Goal: Task Accomplishment & Management: Manage account settings

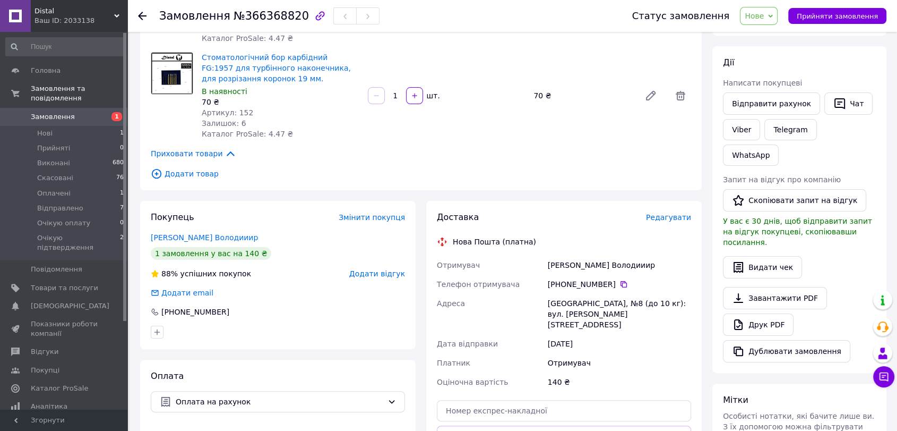
scroll to position [143, 0]
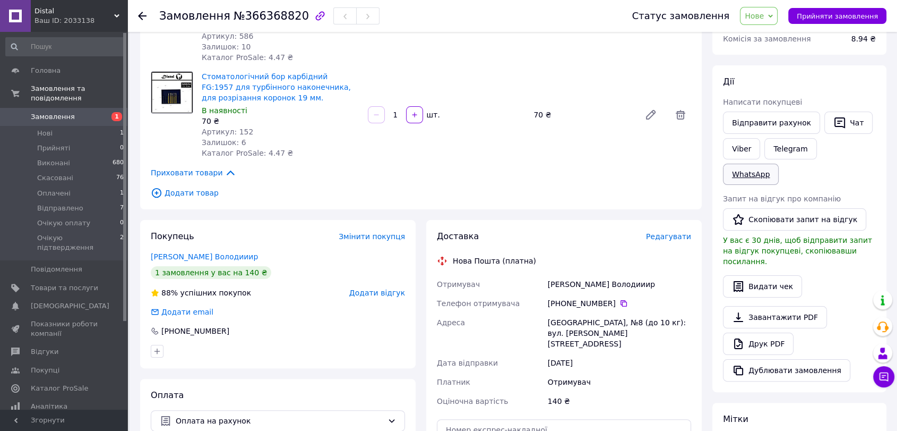
click at [779, 164] on link "WhatsApp" at bounding box center [751, 174] width 56 height 21
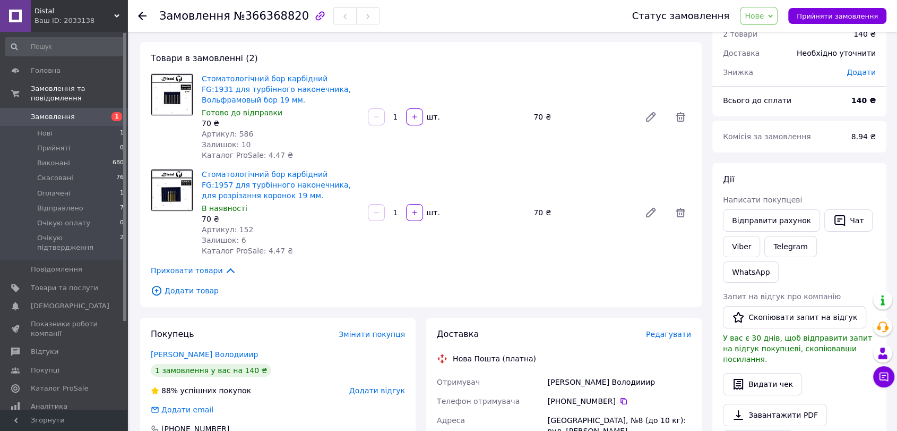
scroll to position [25, 0]
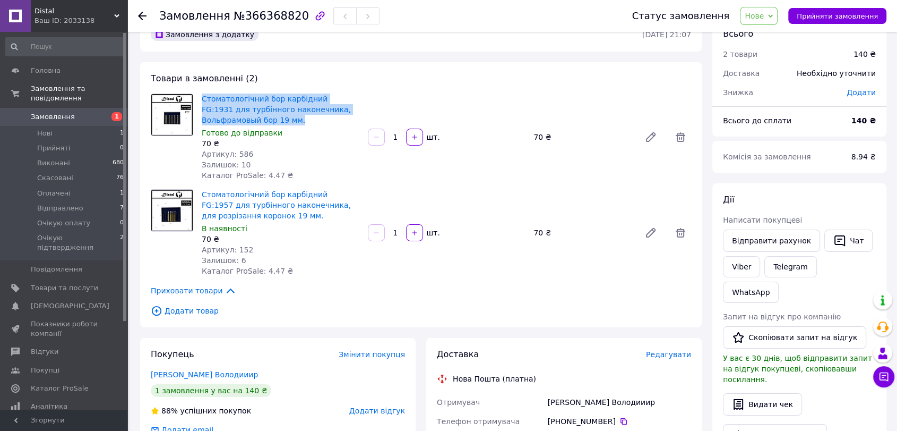
drag, startPoint x: 229, startPoint y: 121, endPoint x: 191, endPoint y: 94, distance: 47.0
click at [191, 94] on div "Стоматологічний бор карбідний FG:1931 для турбінного наконечника, Вольфрамовый …" at bounding box center [421, 136] width 549 height 87
copy div "Стоматологічний бор карбідний FG:1931 для турбінного наконечника, Вольфрамовый …"
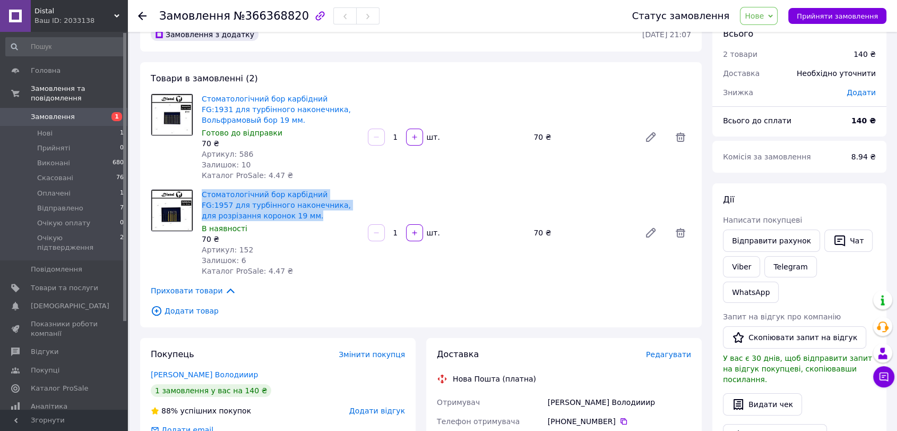
drag, startPoint x: 269, startPoint y: 216, endPoint x: 188, endPoint y: 202, distance: 81.8
click at [188, 202] on div "Стоматологічний бор карбідний FG:1957 для турбінного наконечника, для розрізанн…" at bounding box center [421, 232] width 549 height 87
copy div "Стоматологічний бор карбідний FG:1957 для турбінного наконечника, для розрізанн…"
click at [667, 405] on div "[PERSON_NAME] Володииир" at bounding box center [620, 401] width 148 height 19
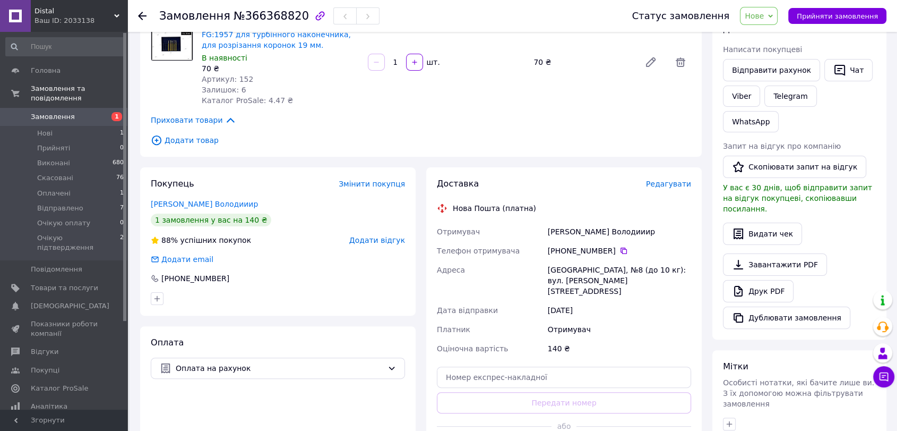
scroll to position [202, 0]
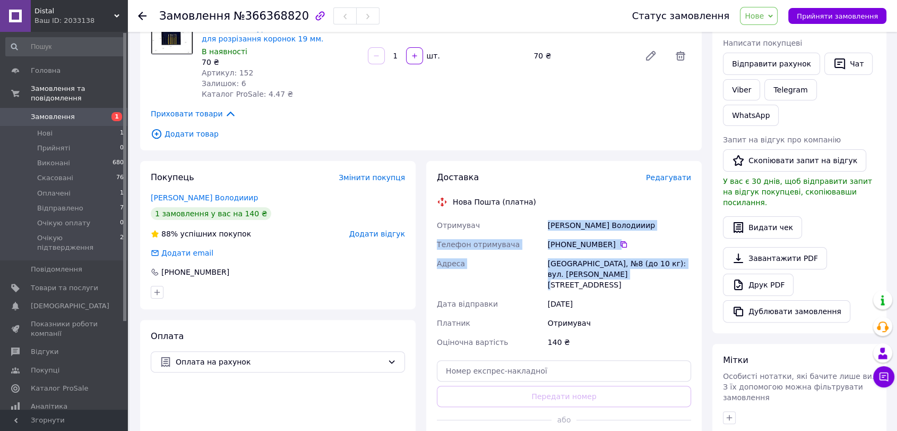
drag, startPoint x: 612, startPoint y: 273, endPoint x: 532, endPoint y: 222, distance: 95.3
click at [532, 222] on div "Отримувач [PERSON_NAME] Володииир Телефон отримувача [PHONE_NUMBER]   [GEOGRAPH…" at bounding box center [564, 284] width 259 height 136
copy div "Отримувач [PERSON_NAME] Володииир Телефон отримувача [PHONE_NUMBER]   [GEOGRAPH…"
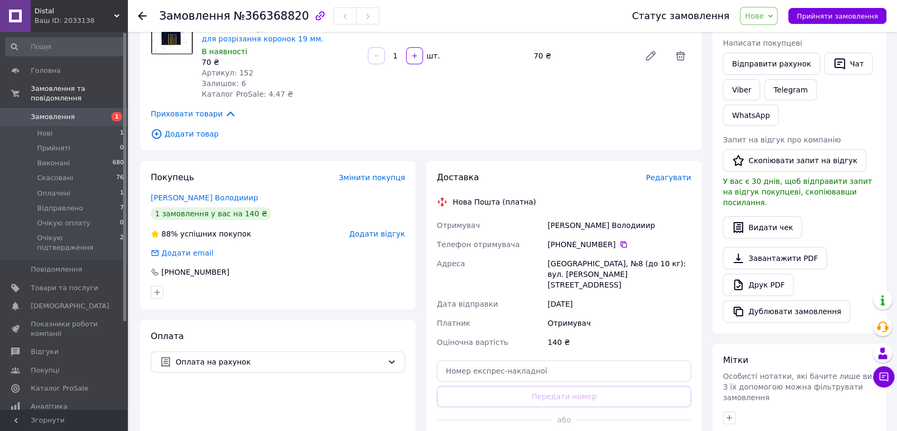
click at [662, 39] on div "Стоматологічний бор карбідний FG:1957 для турбінного наконечника, для розрізанн…" at bounding box center [446, 55] width 498 height 91
click at [667, 314] on div "Отримувач" at bounding box center [620, 322] width 148 height 19
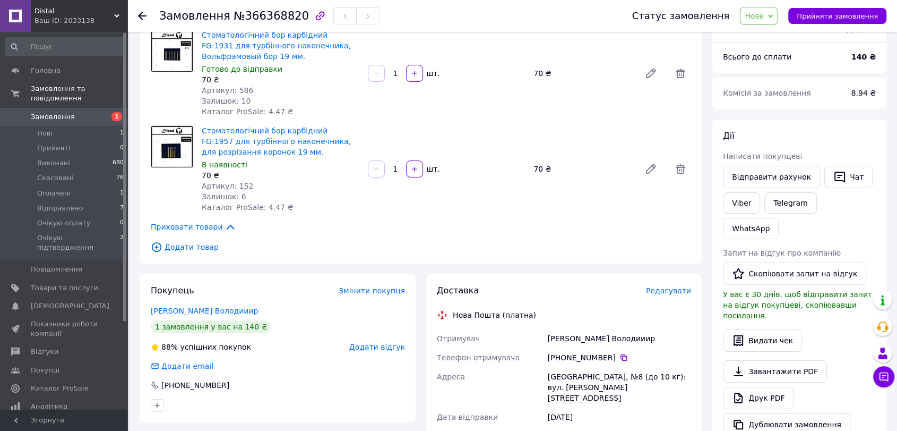
scroll to position [0, 0]
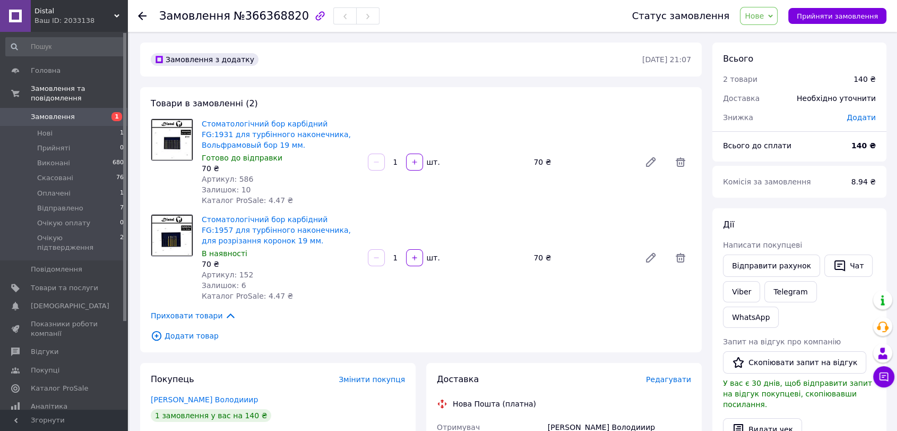
click at [764, 18] on span "Нове" at bounding box center [754, 16] width 19 height 8
click at [779, 117] on li "Очікую підтвердження" at bounding box center [788, 121] width 94 height 16
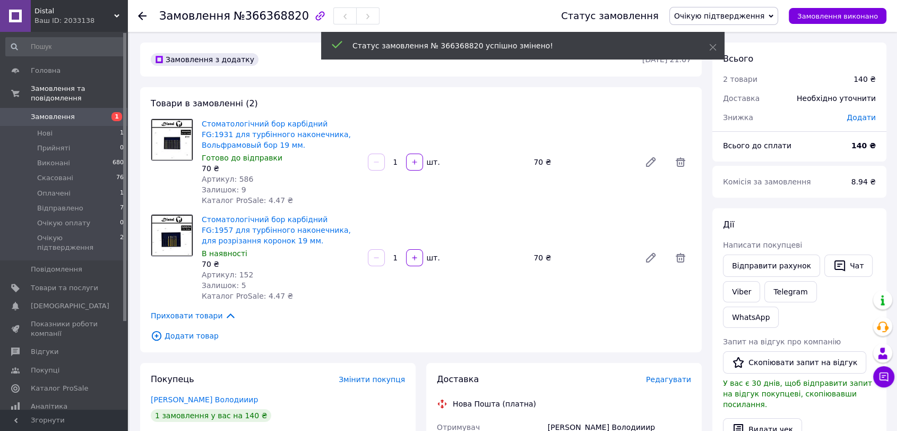
scroll to position [118, 0]
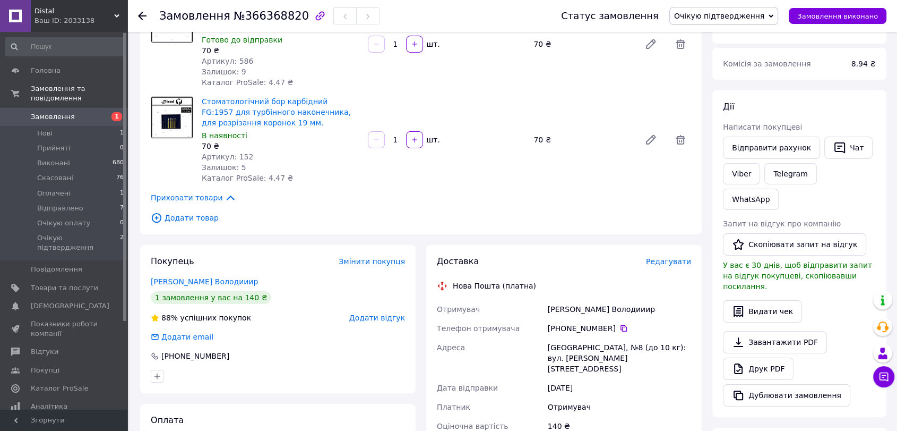
click at [169, 298] on div "1 замовлення у вас на 140 ₴" at bounding box center [211, 297] width 121 height 13
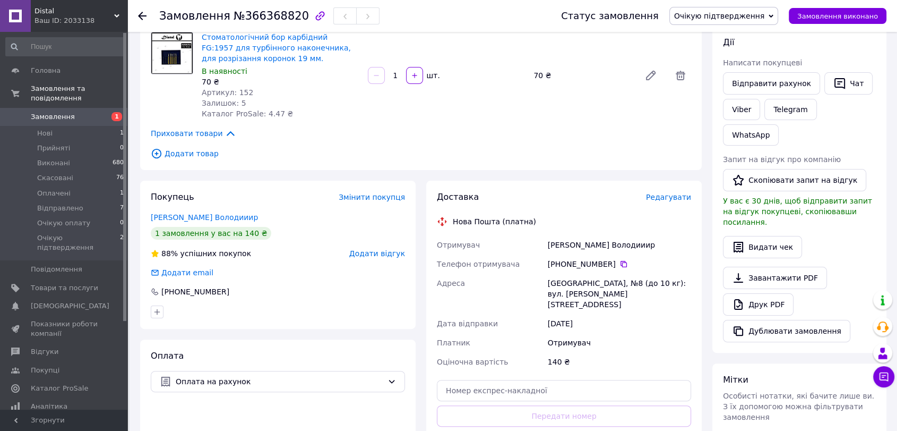
scroll to position [295, 0]
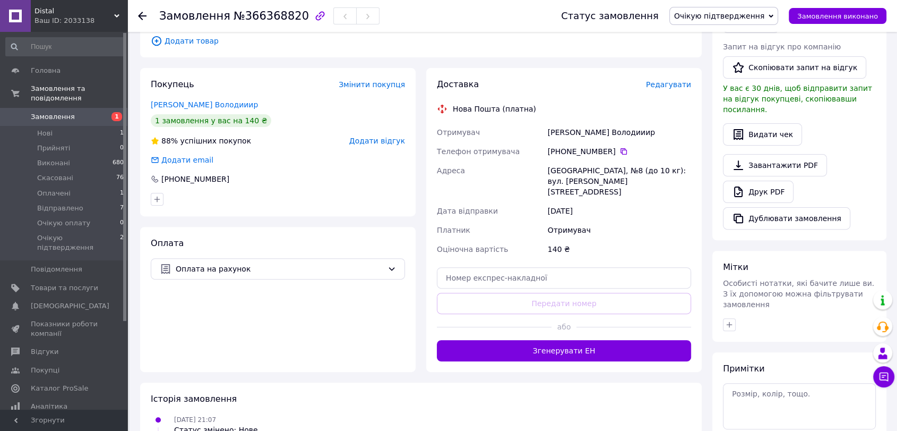
click at [190, 123] on div "1 замовлення у вас на 140 ₴" at bounding box center [211, 120] width 121 height 13
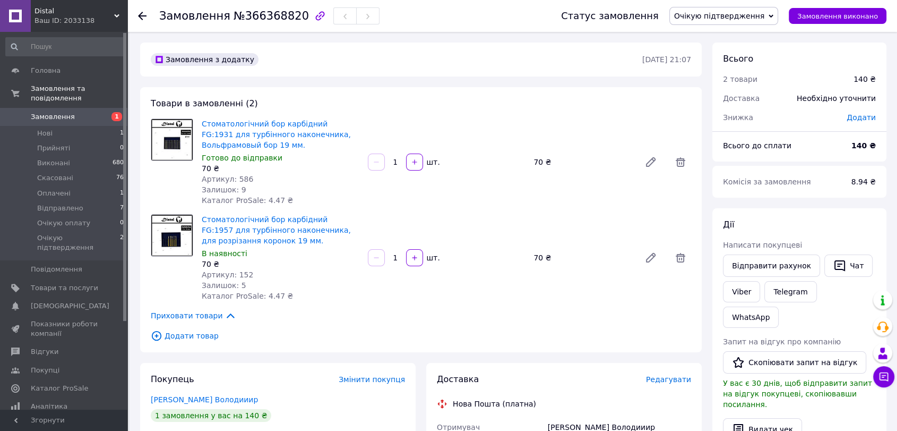
scroll to position [0, 0]
click at [142, 10] on div at bounding box center [148, 16] width 21 height 32
click at [139, 18] on icon at bounding box center [142, 16] width 8 height 8
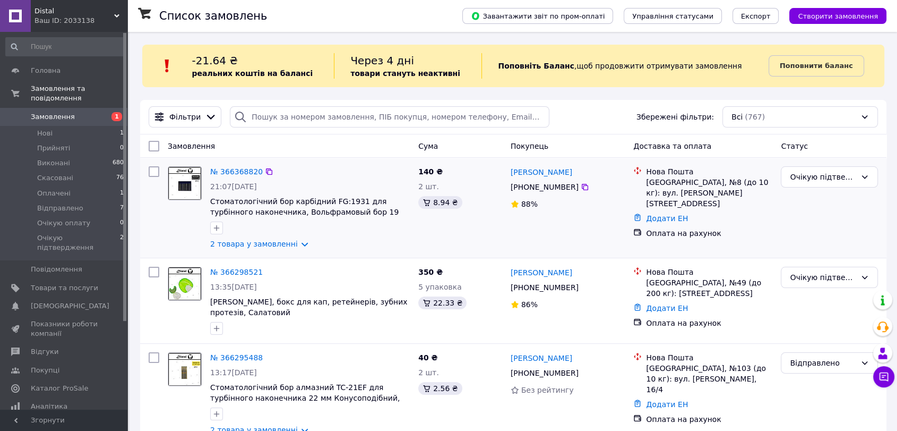
click at [811, 206] on div "Очікую підтвердження" at bounding box center [830, 207] width 106 height 91
click at [265, 174] on icon at bounding box center [269, 171] width 8 height 8
click at [222, 167] on link "№ 366368820" at bounding box center [236, 171] width 53 height 8
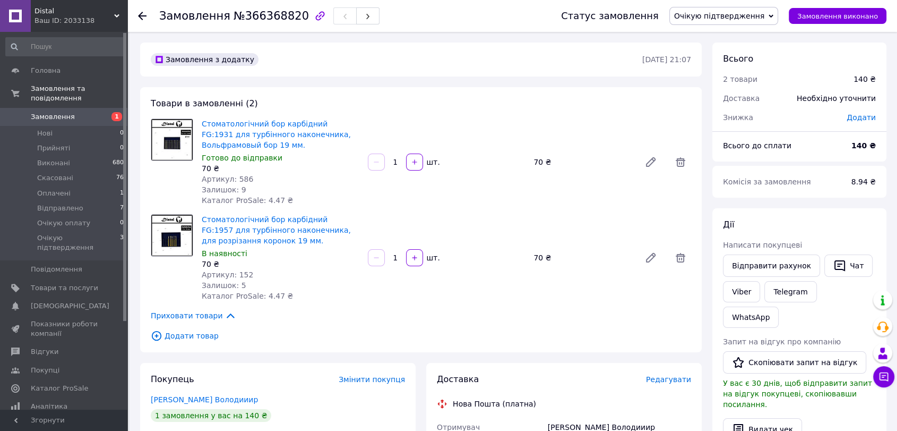
click at [182, 145] on img at bounding box center [171, 139] width 41 height 41
click at [230, 124] on link "Стоматологічний бор карбідний FG:1931 для турбінного наконечника, Вольфрамовый …" at bounding box center [276, 134] width 149 height 30
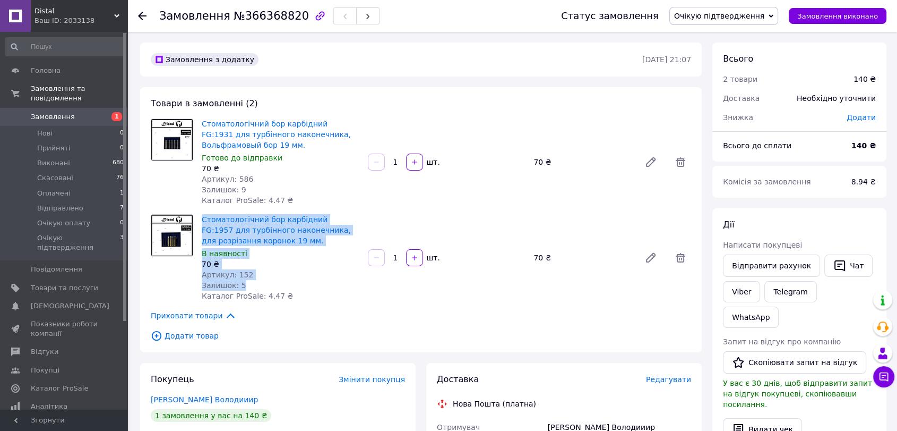
drag, startPoint x: 234, startPoint y: 281, endPoint x: 184, endPoint y: 269, distance: 51.4
click at [184, 269] on div "Стоматологічний бор карбідний FG:1957 для турбінного наконечника, для розрізанн…" at bounding box center [421, 257] width 549 height 87
click at [336, 288] on div "Залишок: 5" at bounding box center [281, 285] width 158 height 11
drag, startPoint x: 471, startPoint y: 200, endPoint x: 697, endPoint y: 288, distance: 242.2
click at [697, 288] on div "Товари в замовленні (2) Стоматологічний бор карбідний FG:1931 для турбінного на…" at bounding box center [421, 219] width 562 height 265
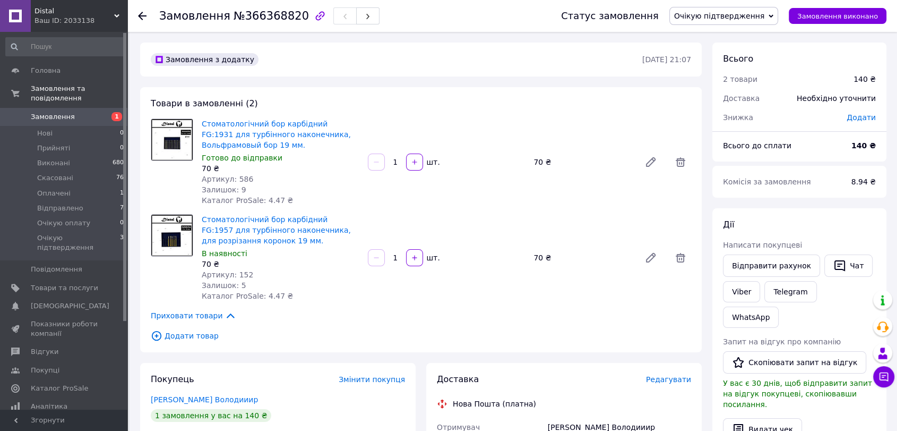
click at [623, 311] on div "Приховати товари" at bounding box center [421, 316] width 540 height 12
drag, startPoint x: 313, startPoint y: 210, endPoint x: 343, endPoint y: 216, distance: 30.9
click at [343, 216] on div "Товари в замовленні (2) Стоматологічний бор карбідний FG:1931 для турбінного на…" at bounding box center [421, 219] width 562 height 265
click at [440, 233] on div "Стоматологічний бор карбідний FG:1957 для турбінного наконечника, для розрізанн…" at bounding box center [446, 257] width 498 height 91
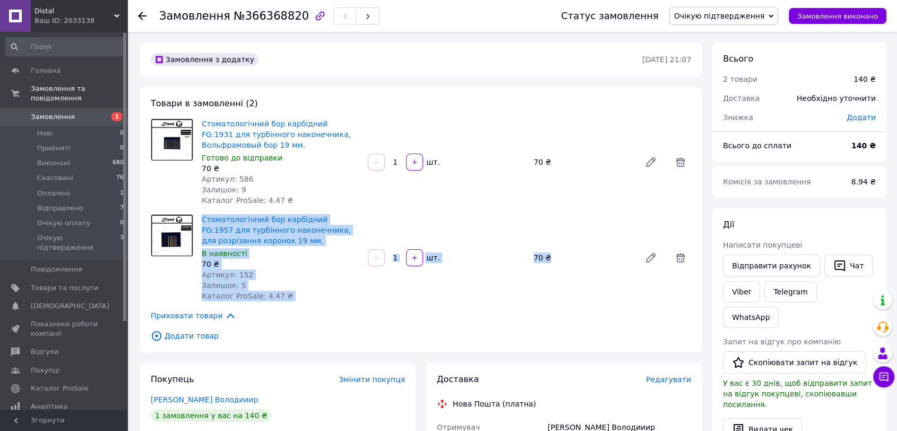
drag, startPoint x: 576, startPoint y: 263, endPoint x: 200, endPoint y: 212, distance: 379.8
click at [200, 212] on div "Стоматологічний бор карбідний FG:1957 для турбінного наконечника, для розрізанн…" at bounding box center [446, 257] width 498 height 91
click at [488, 217] on div "Стоматологічний бор карбідний FG:1957 для турбінного наконечника, для розрізанн…" at bounding box center [446, 257] width 498 height 91
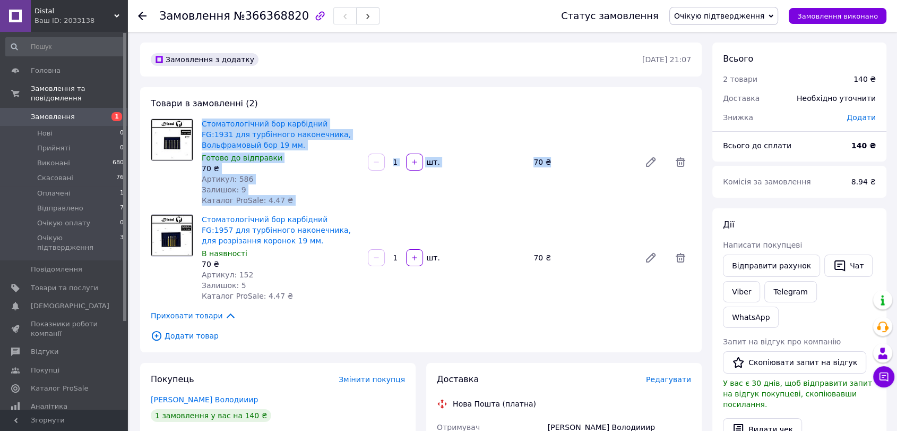
drag, startPoint x: 573, startPoint y: 162, endPoint x: 167, endPoint y: 132, distance: 407.8
click at [167, 132] on div "Стоматологічний бор карбідний FG:1931 для турбінного наконечника, Вольфрамовый …" at bounding box center [421, 161] width 549 height 87
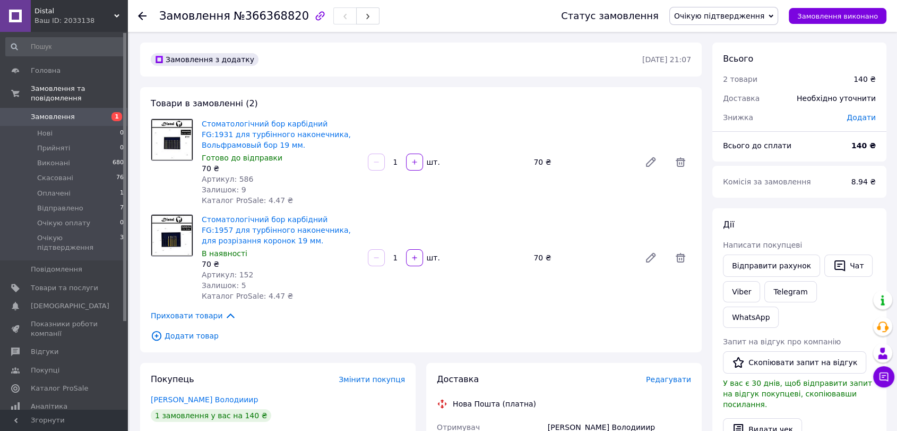
click at [505, 107] on div "Товари в замовленні (2) Стоматологічний бор карбідний FG:1931 для турбінного на…" at bounding box center [421, 219] width 562 height 265
click at [736, 14] on span "Очікую підтвердження" at bounding box center [719, 16] width 90 height 8
click at [725, 81] on li "Оплачено" at bounding box center [724, 85] width 108 height 16
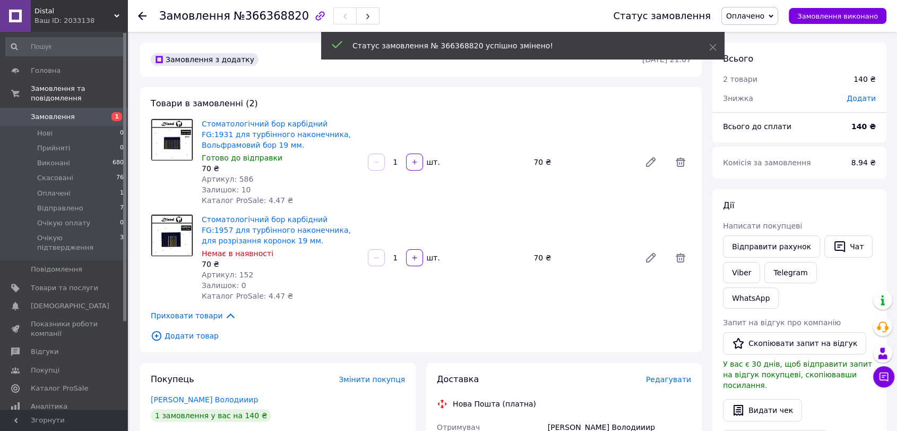
click at [140, 18] on use at bounding box center [142, 16] width 8 height 8
